Goal: Task Accomplishment & Management: Manage account settings

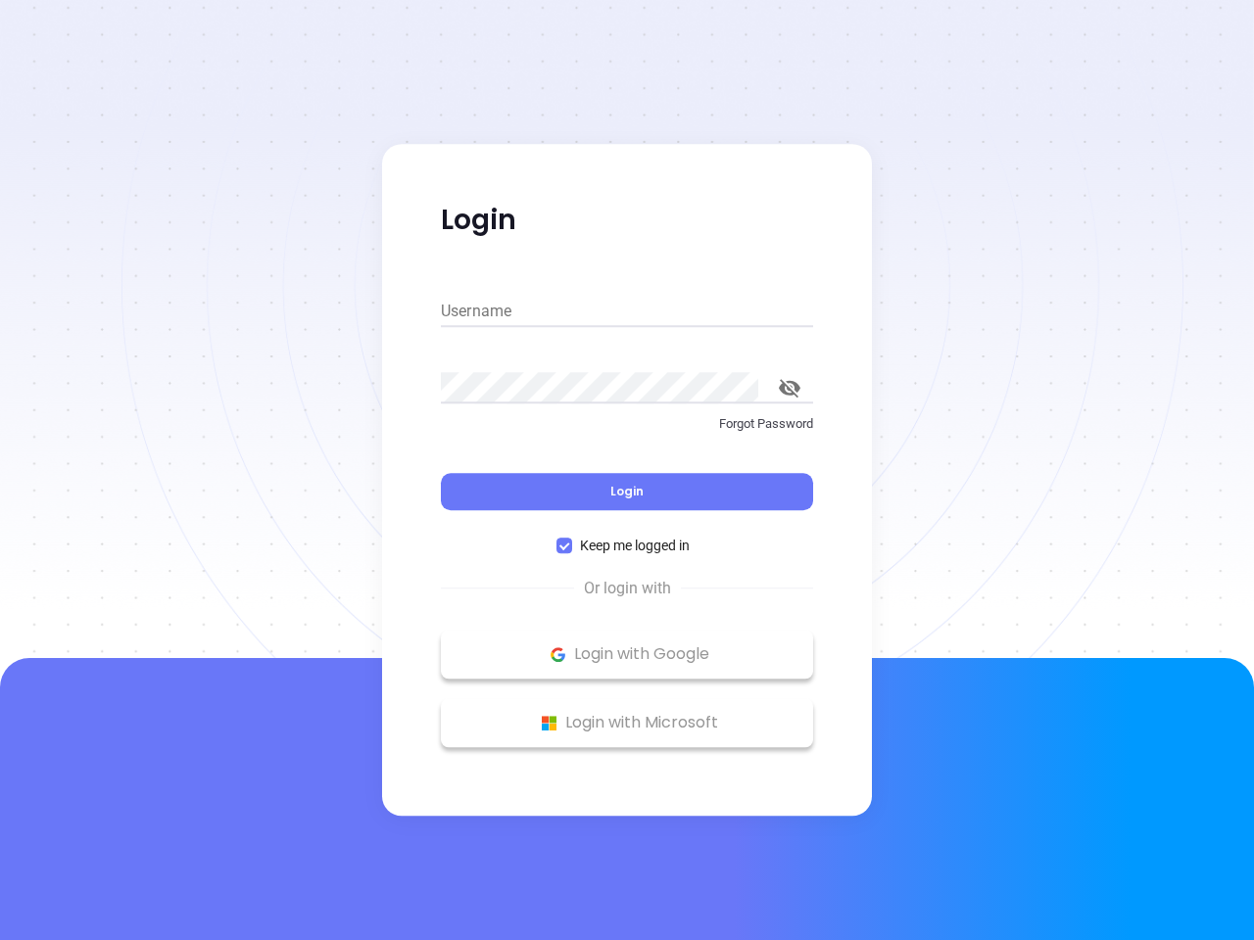
click at [627, 470] on div "Login" at bounding box center [627, 480] width 372 height 61
click at [627, 312] on input "Username" at bounding box center [627, 311] width 372 height 31
click at [790, 388] on icon "toggle password visibility" at bounding box center [790, 388] width 22 height 19
click at [627, 492] on span "Login" at bounding box center [626, 491] width 33 height 17
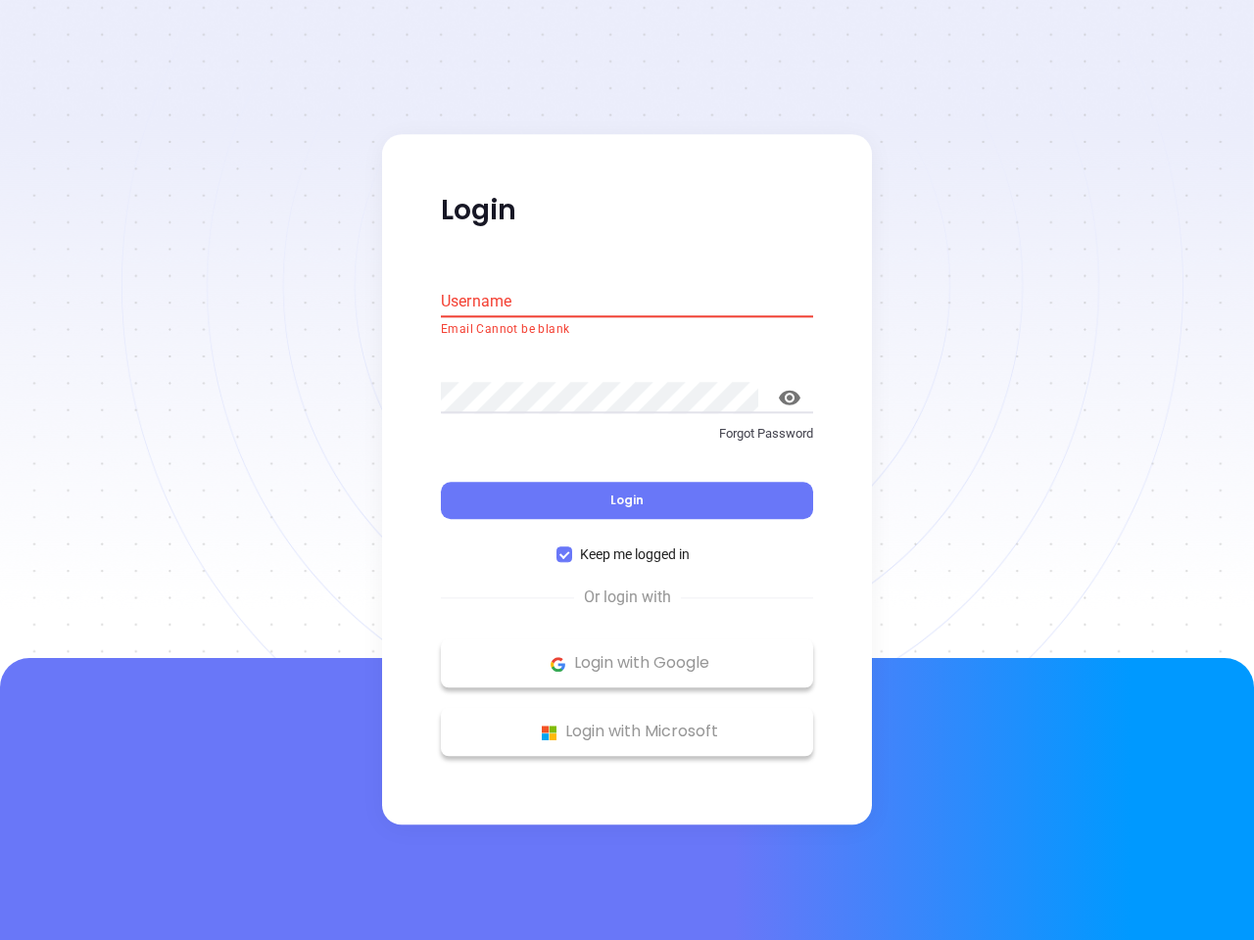
click at [627, 546] on span "Keep me logged in" at bounding box center [634, 556] width 125 height 22
click at [572, 548] on input "Keep me logged in" at bounding box center [564, 556] width 16 height 16
checkbox input "false"
click at [627, 654] on p "Login with Google" at bounding box center [627, 664] width 353 height 29
click at [627, 723] on p "Login with Microsoft" at bounding box center [627, 732] width 353 height 29
